Goal: Entertainment & Leisure: Browse casually

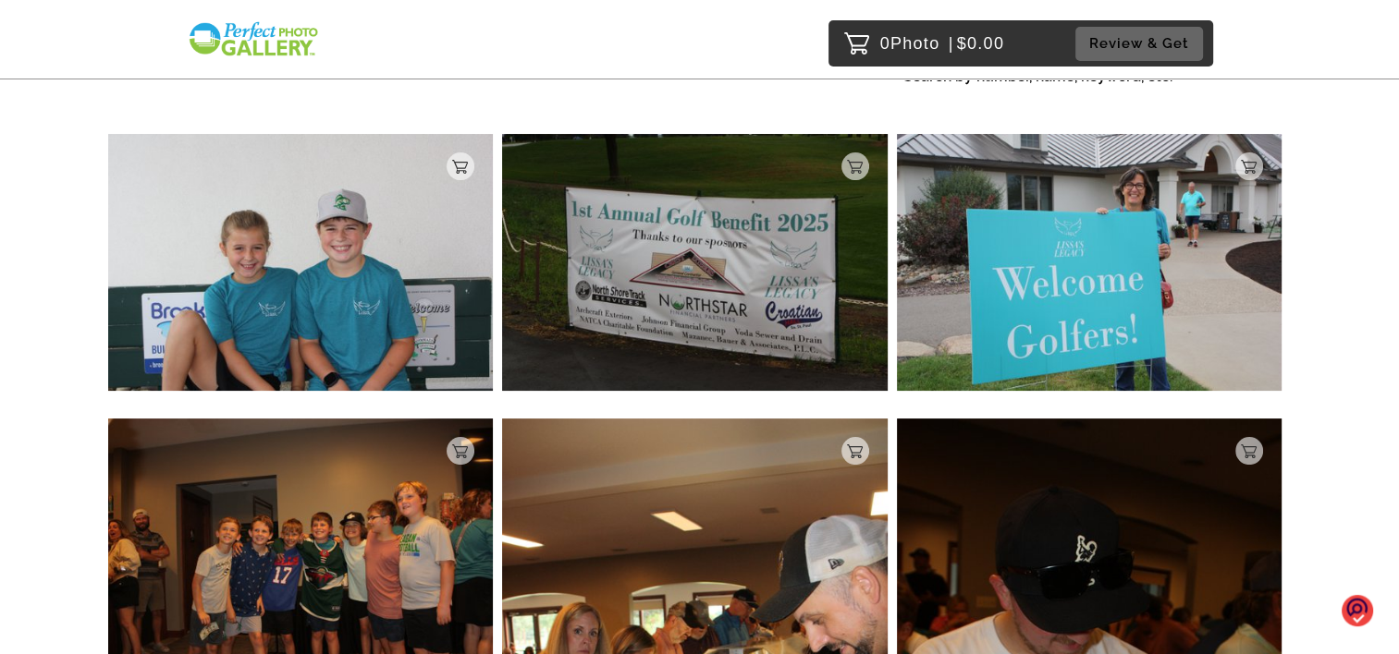
scroll to position [185, 0]
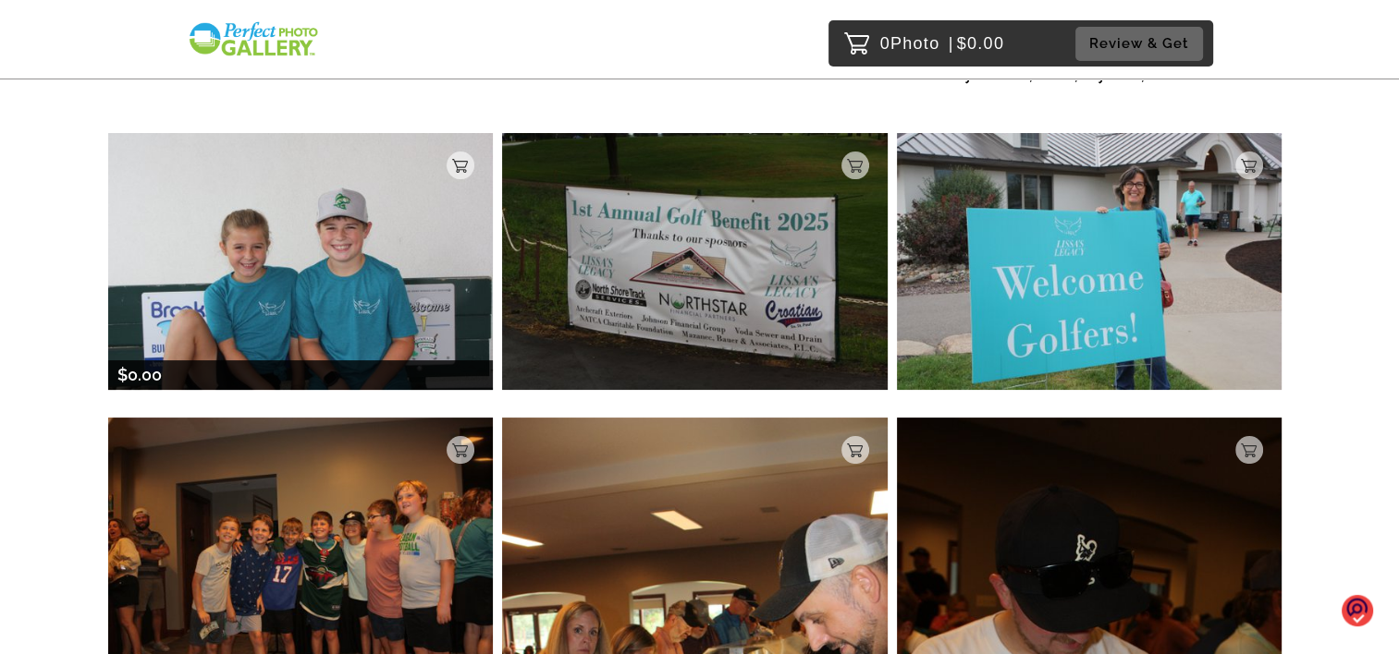
click at [312, 280] on img at bounding box center [300, 261] width 385 height 256
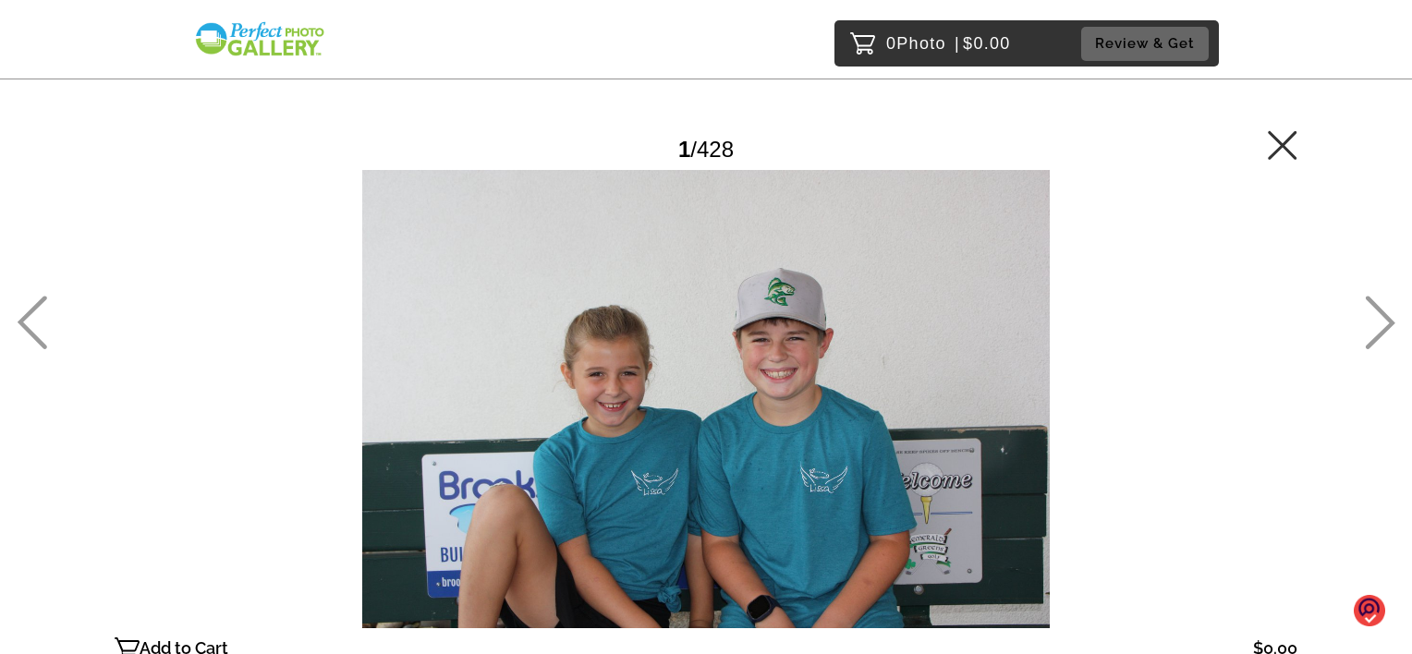
click at [1374, 327] on icon at bounding box center [1380, 323] width 31 height 54
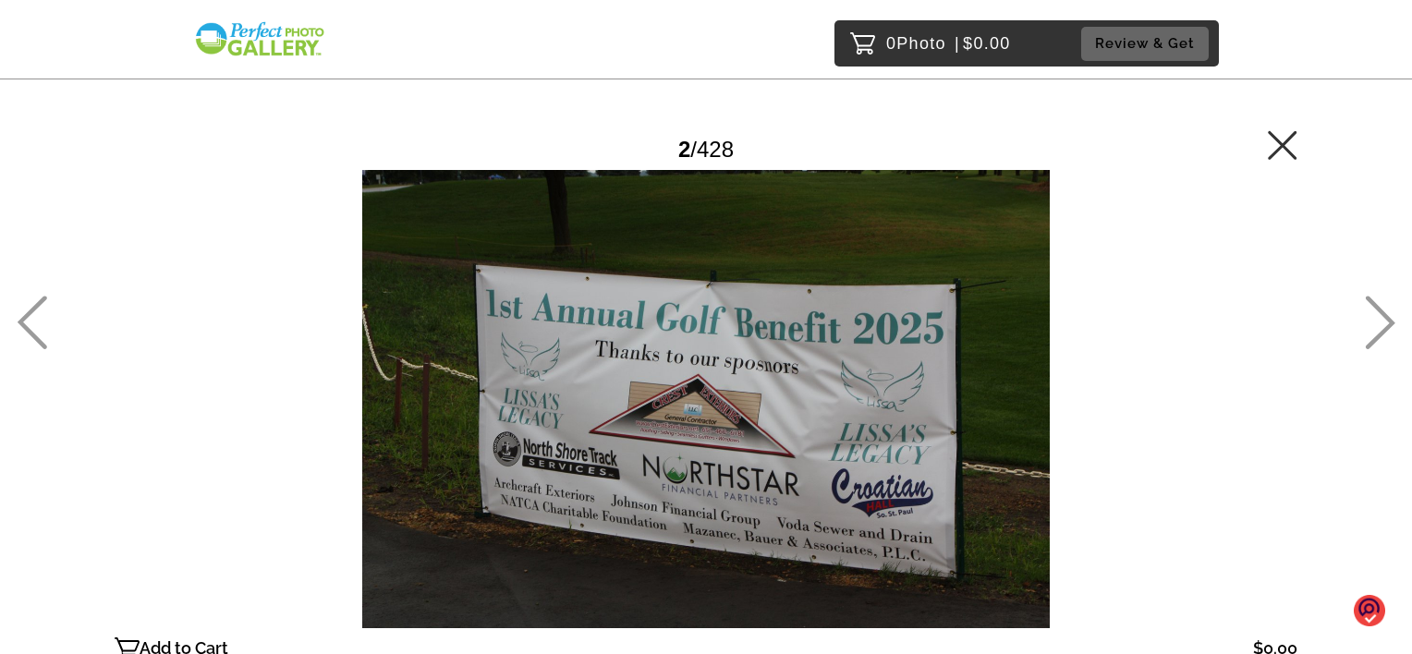
click at [1372, 333] on icon at bounding box center [1380, 323] width 31 height 54
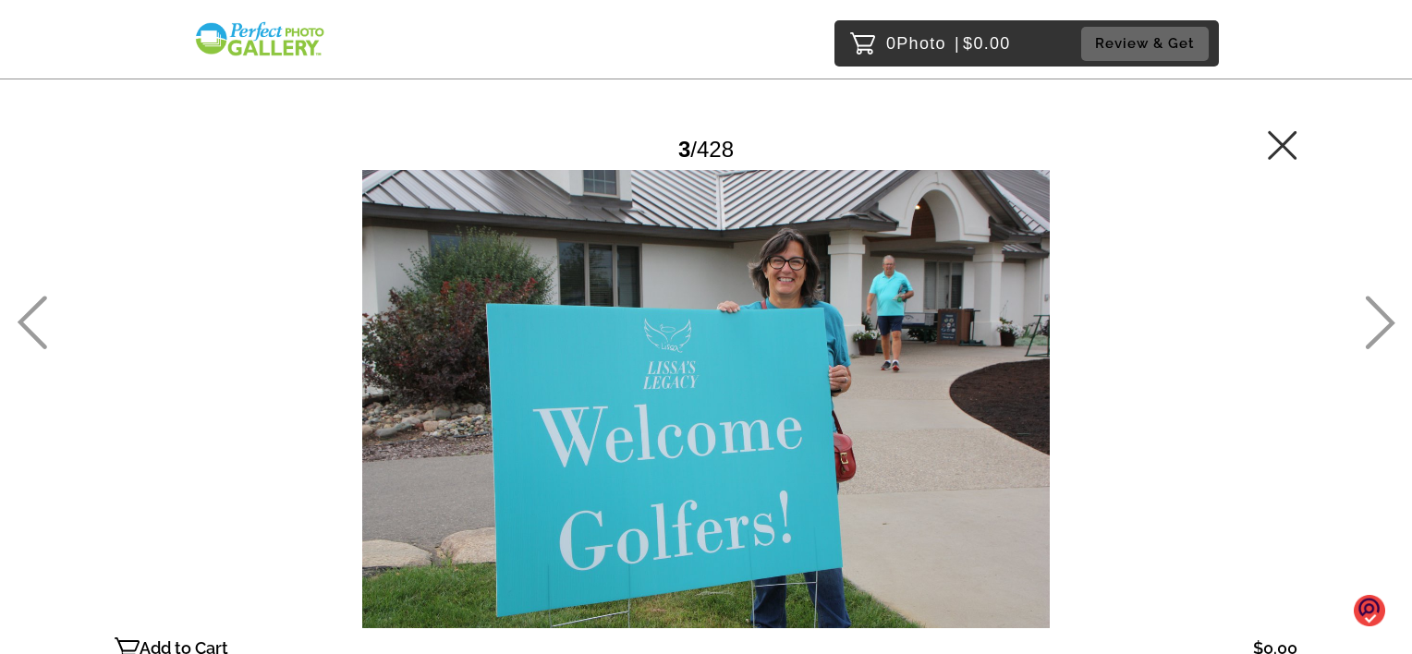
click at [1369, 341] on icon at bounding box center [1380, 323] width 31 height 54
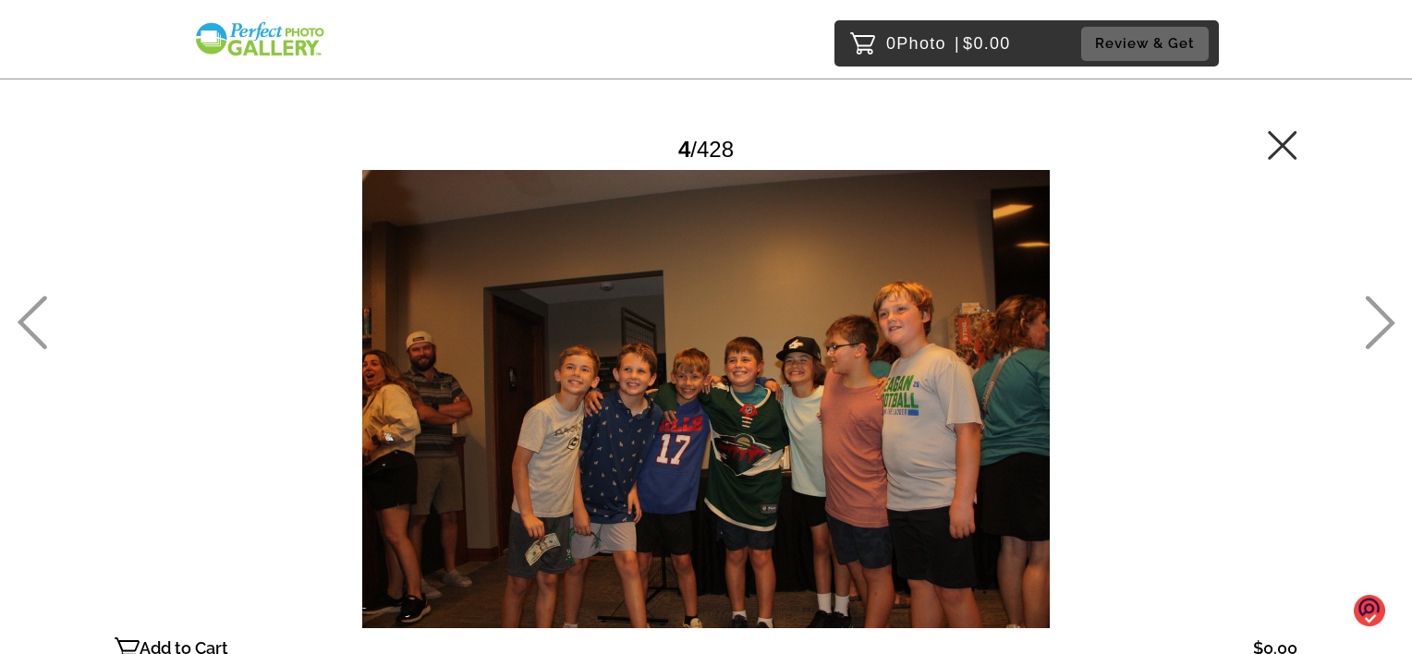
click at [1366, 347] on icon at bounding box center [1381, 323] width 30 height 54
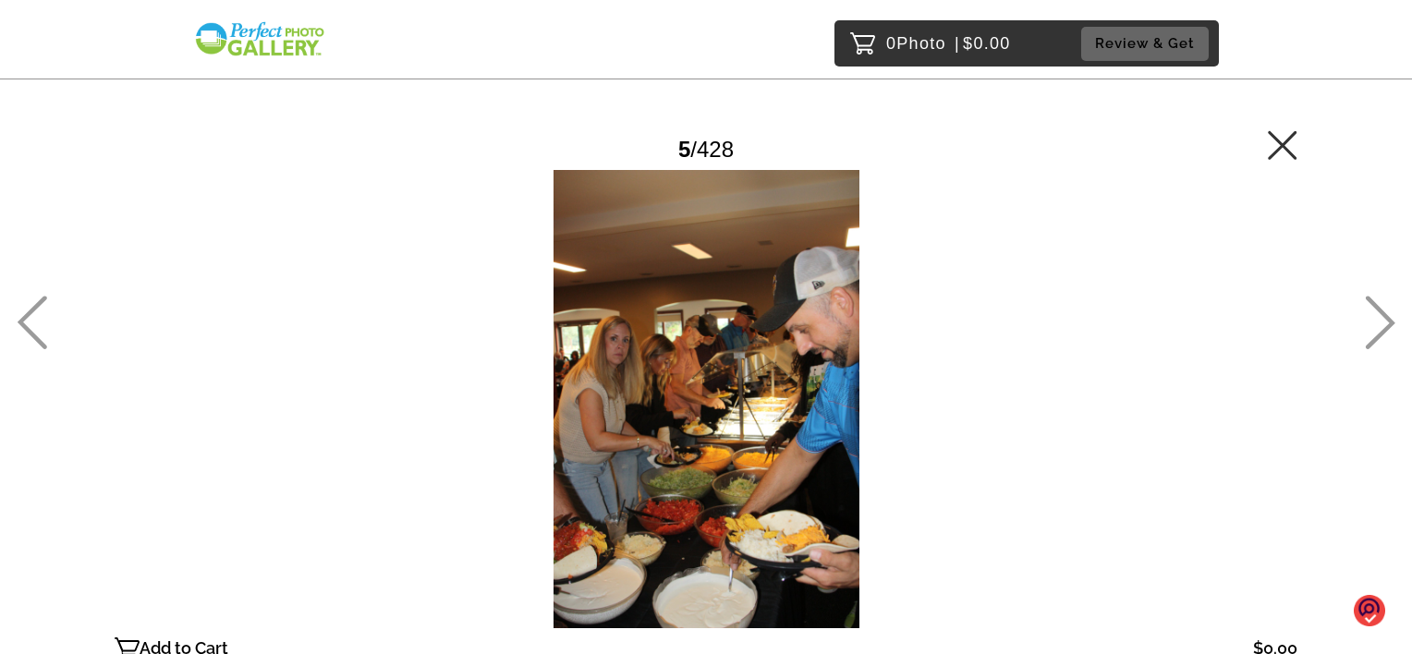
click at [1366, 347] on icon at bounding box center [1381, 323] width 30 height 54
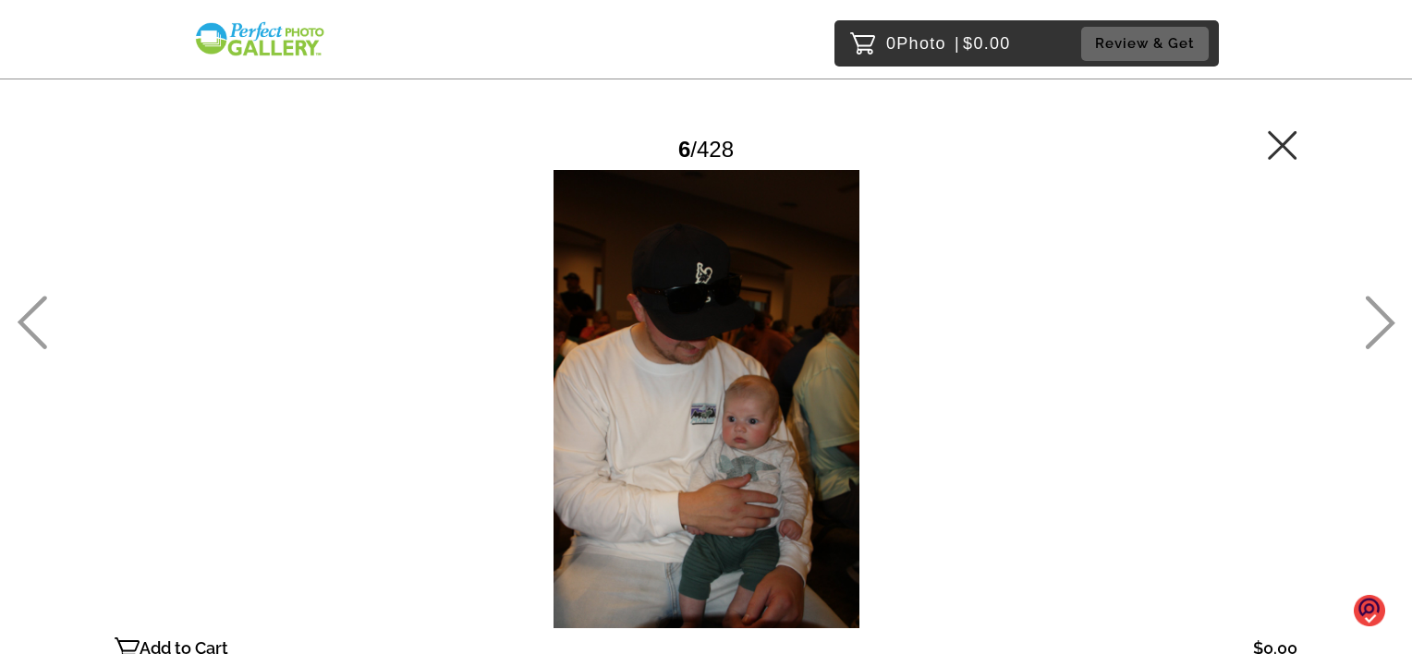
click at [1372, 337] on icon at bounding box center [1380, 323] width 31 height 54
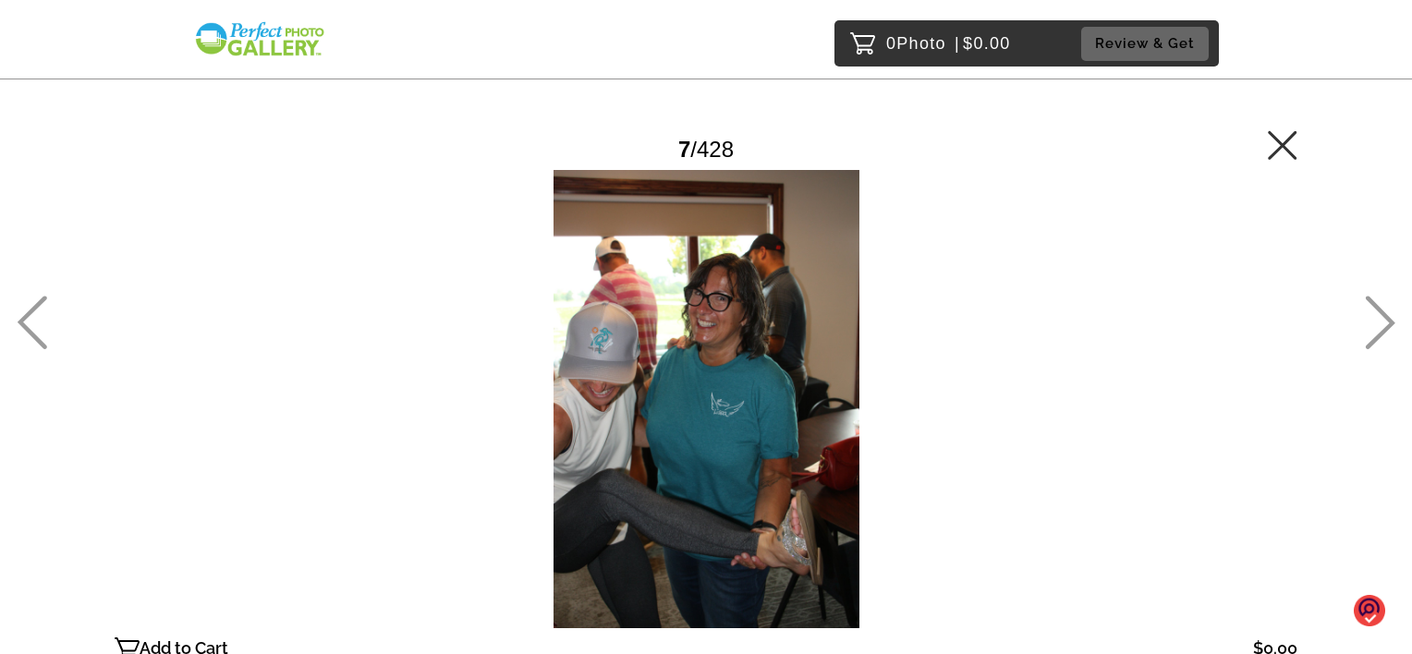
click at [1372, 337] on icon at bounding box center [1380, 323] width 31 height 54
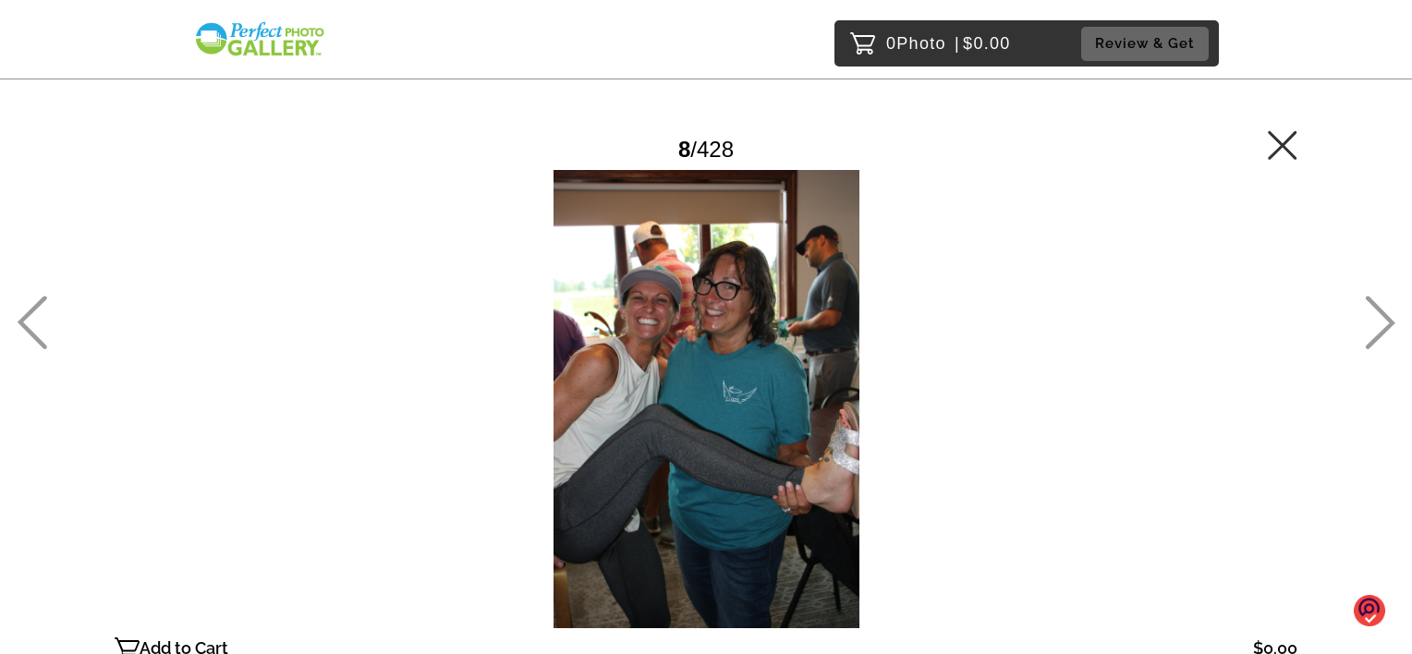
click at [1372, 337] on icon at bounding box center [1380, 323] width 31 height 54
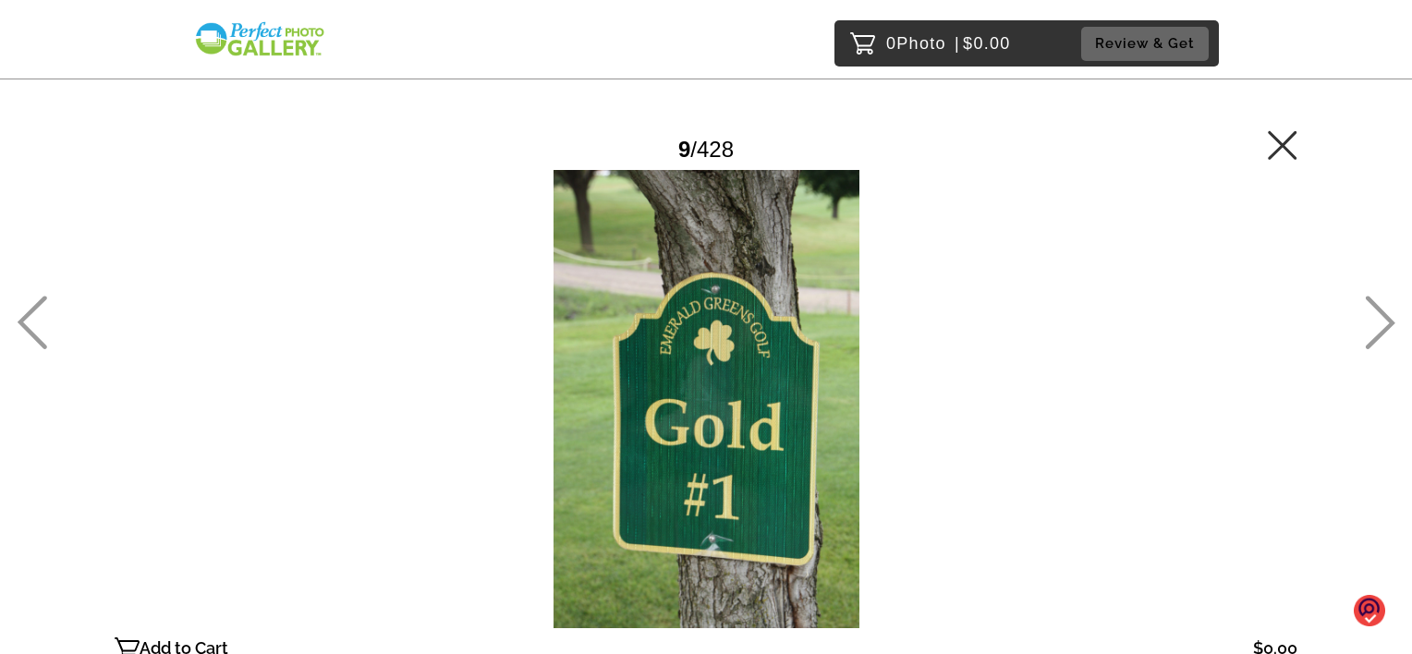
click at [1372, 337] on icon at bounding box center [1380, 323] width 31 height 54
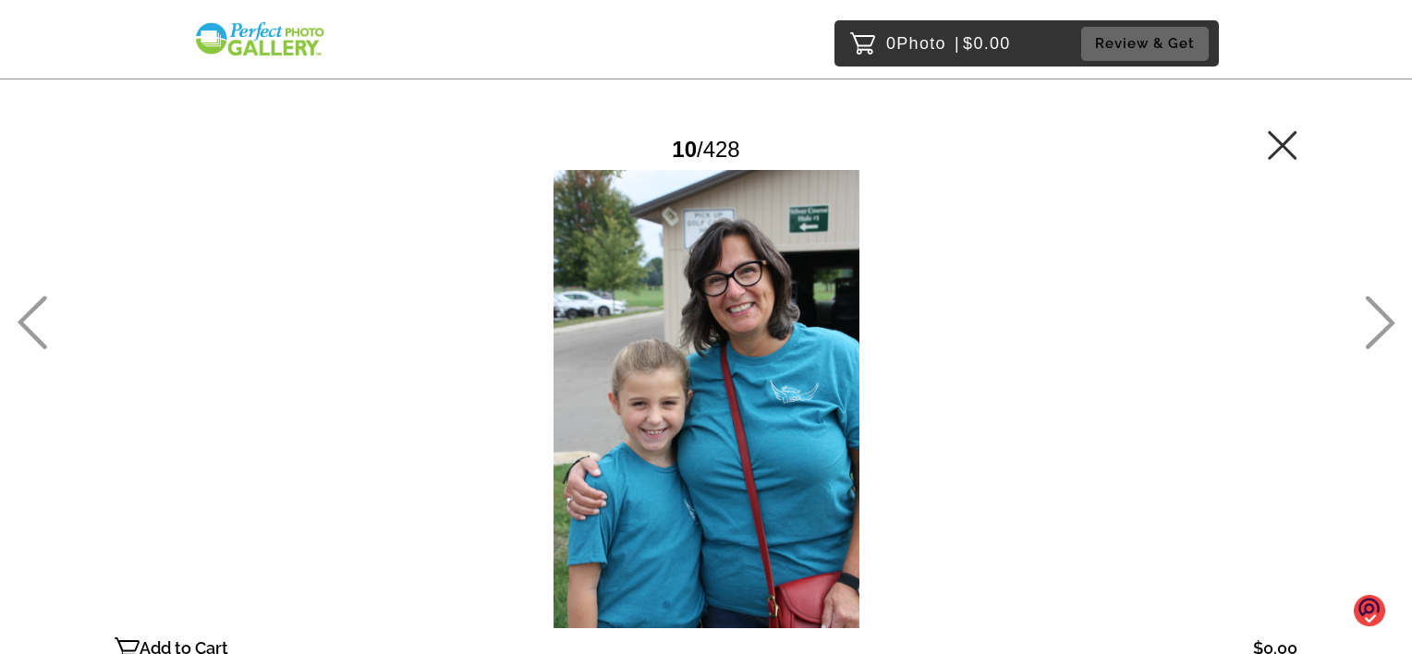
click at [1276, 143] on icon at bounding box center [1283, 145] width 30 height 30
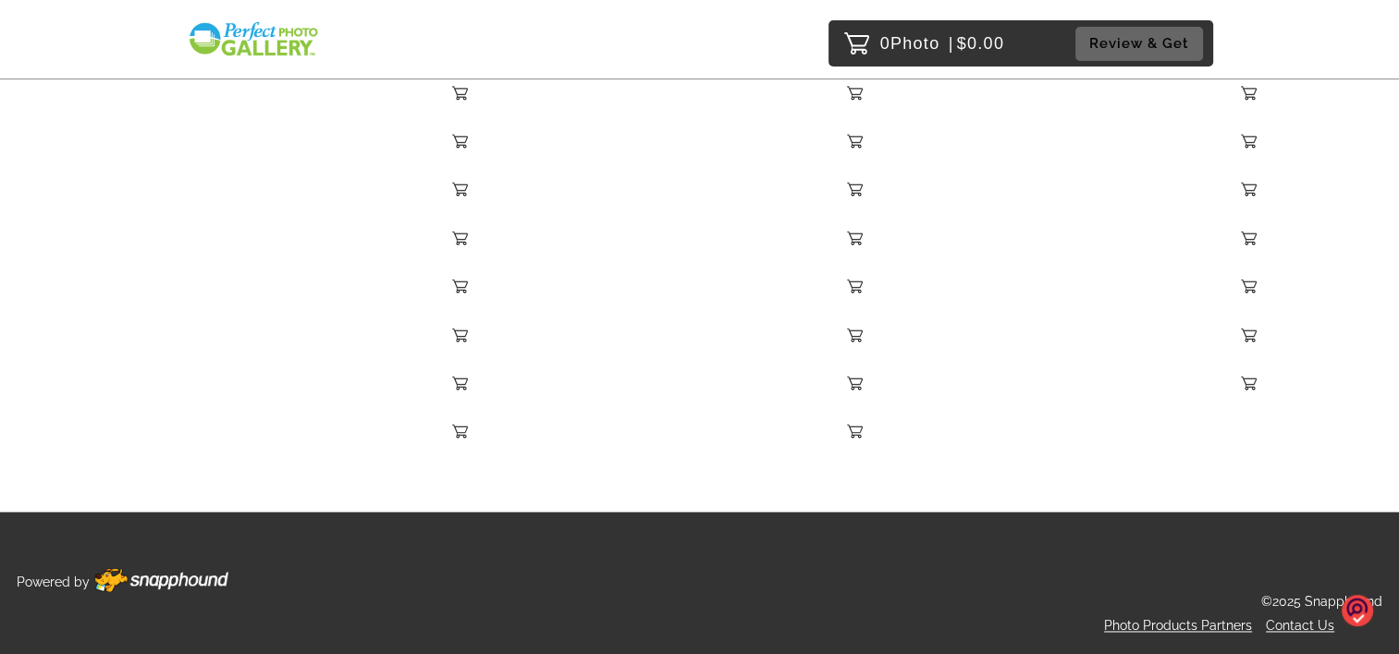
scroll to position [41796, 0]
